Goal: Task Accomplishment & Management: Manage account settings

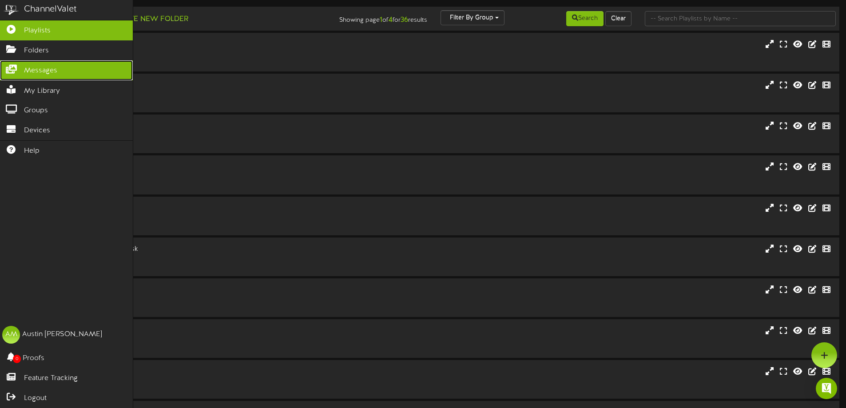
click at [23, 64] on link "Messages" at bounding box center [66, 70] width 133 height 20
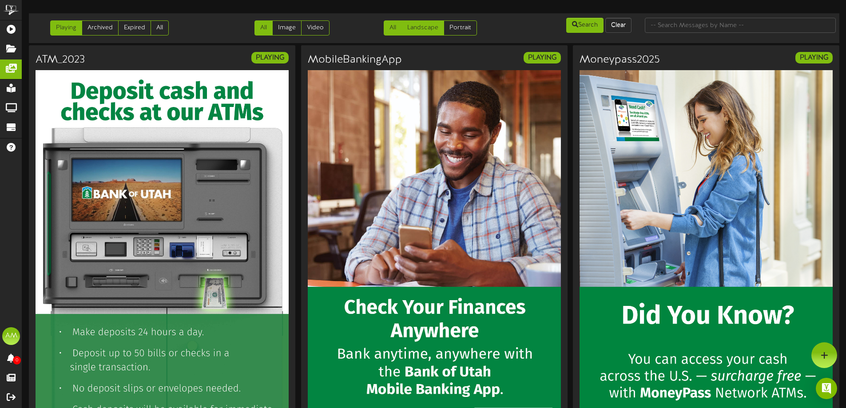
click at [411, 30] on link "Landscape" at bounding box center [422, 27] width 43 height 15
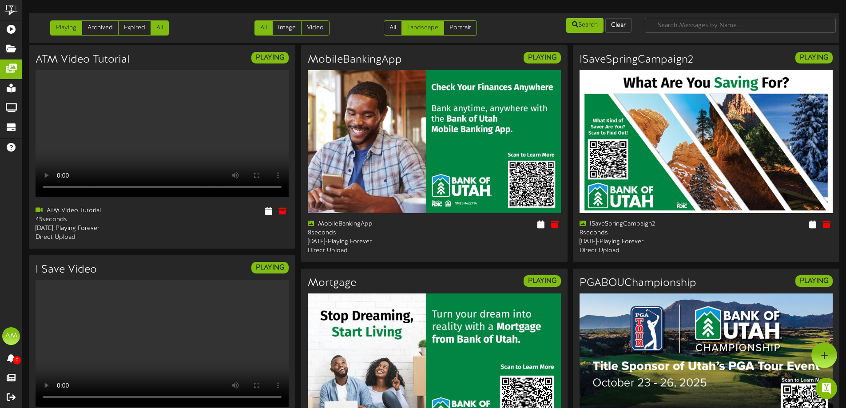
click at [166, 23] on link "All" at bounding box center [159, 27] width 18 height 15
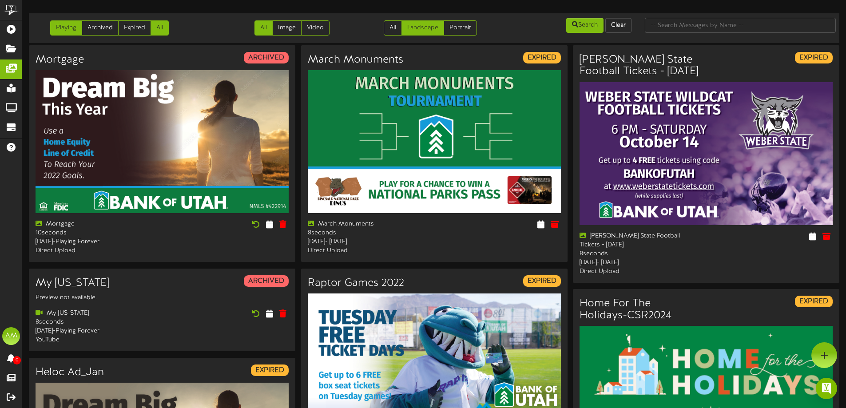
click at [69, 30] on link "Playing" at bounding box center [66, 27] width 32 height 15
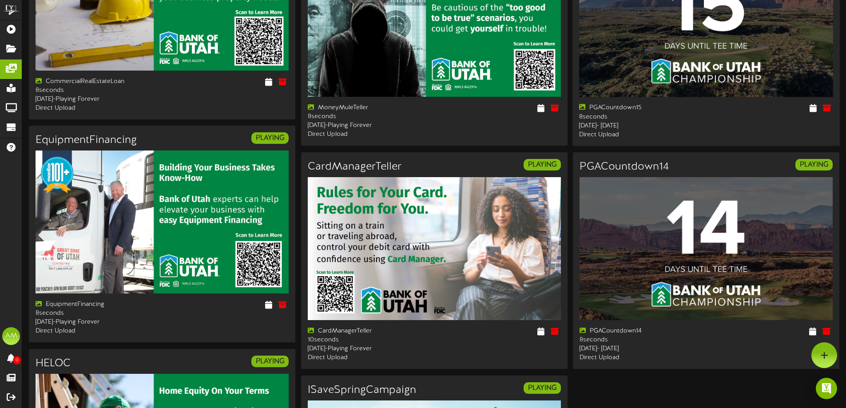
scroll to position [965, 0]
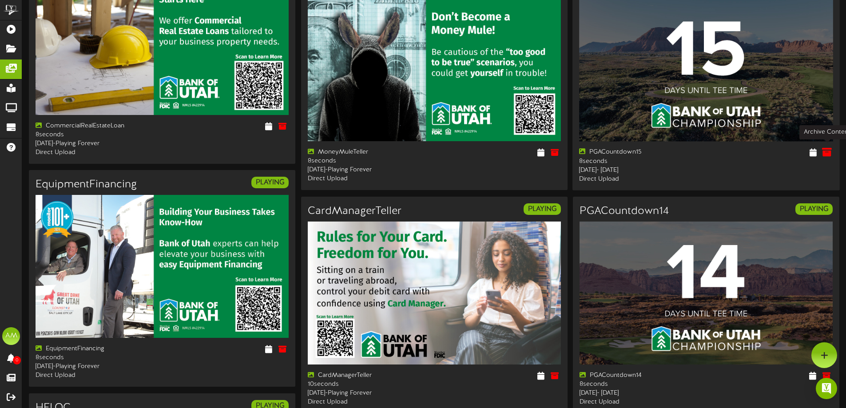
click at [824, 150] on icon at bounding box center [827, 152] width 10 height 10
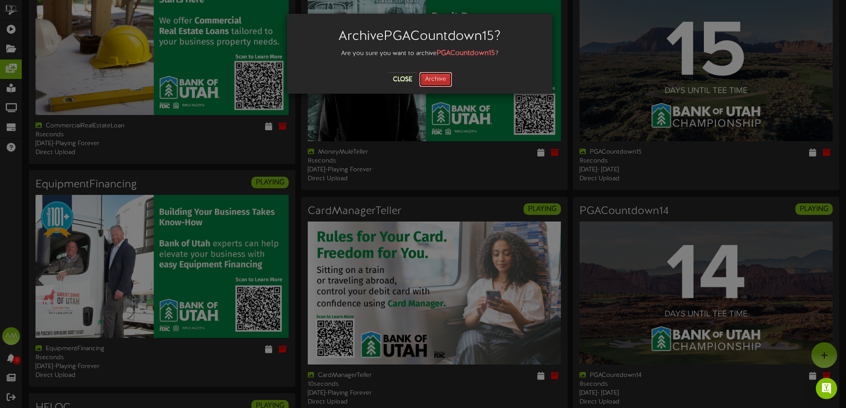
click at [422, 77] on button "Archive" at bounding box center [435, 79] width 33 height 15
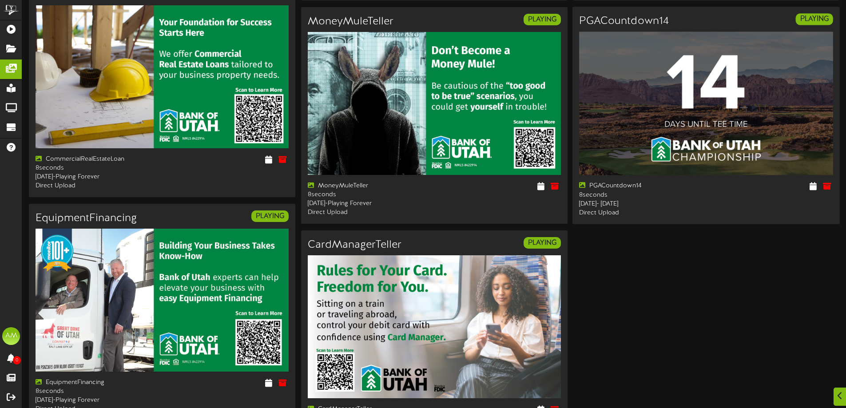
scroll to position [1228, 0]
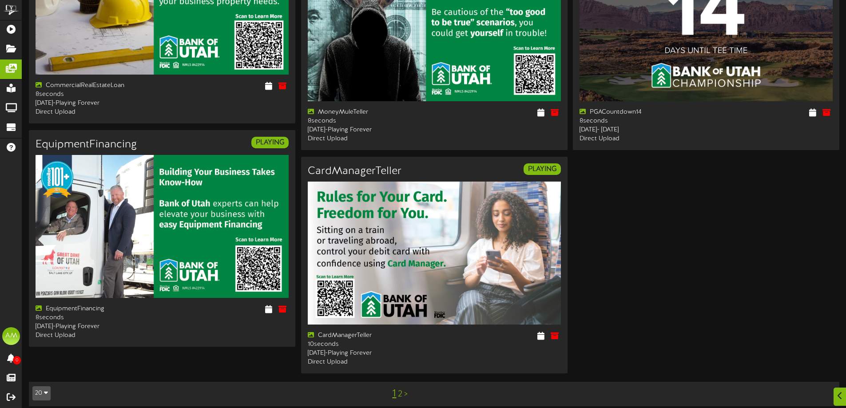
click at [401, 389] on link "2" at bounding box center [400, 394] width 4 height 10
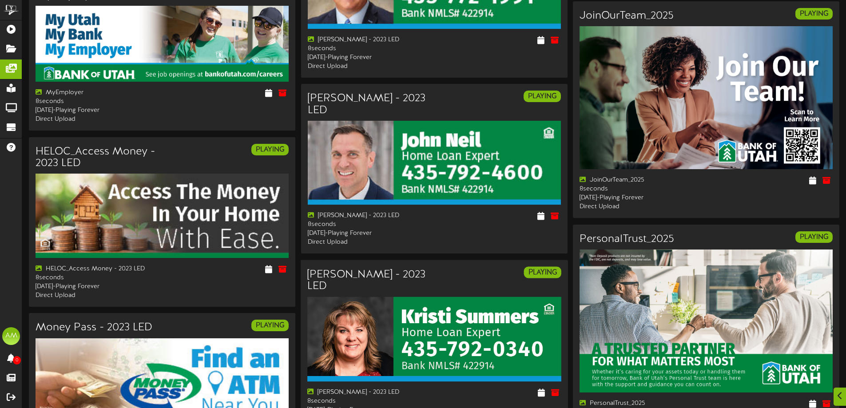
scroll to position [764, 0]
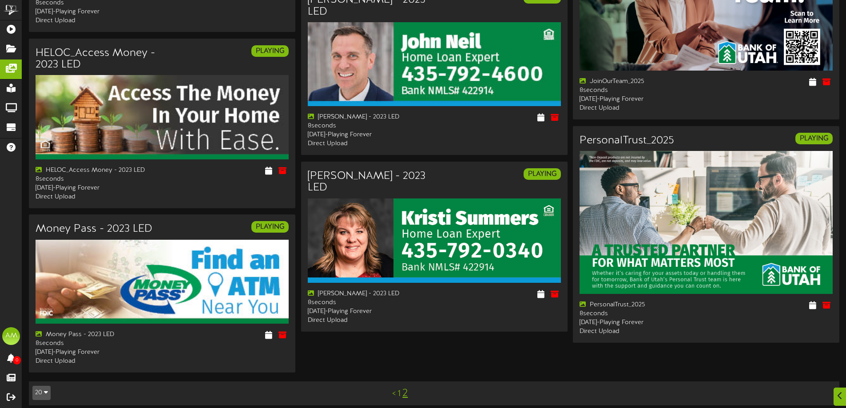
click at [400, 390] on link "1" at bounding box center [398, 394] width 3 height 10
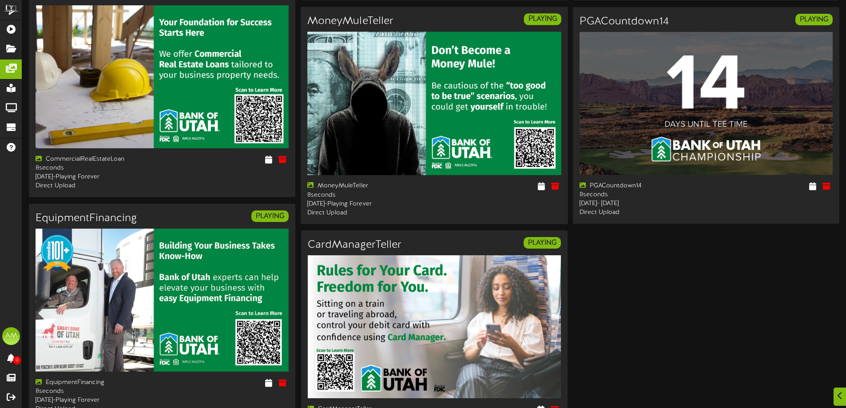
scroll to position [1228, 0]
